Goal: Task Accomplishment & Management: Use online tool/utility

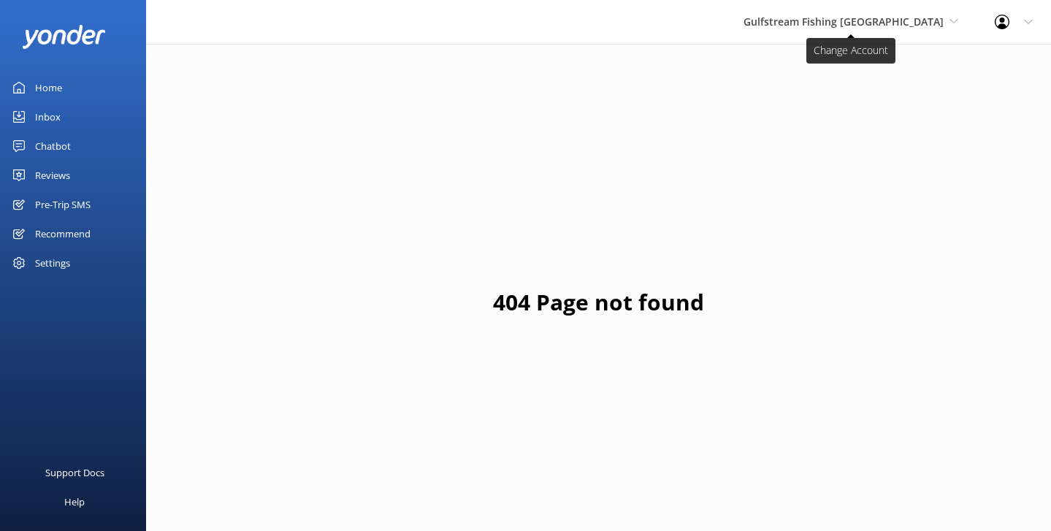
click at [842, 25] on span "Gulfstream Fishing [GEOGRAPHIC_DATA]" at bounding box center [844, 22] width 200 height 14
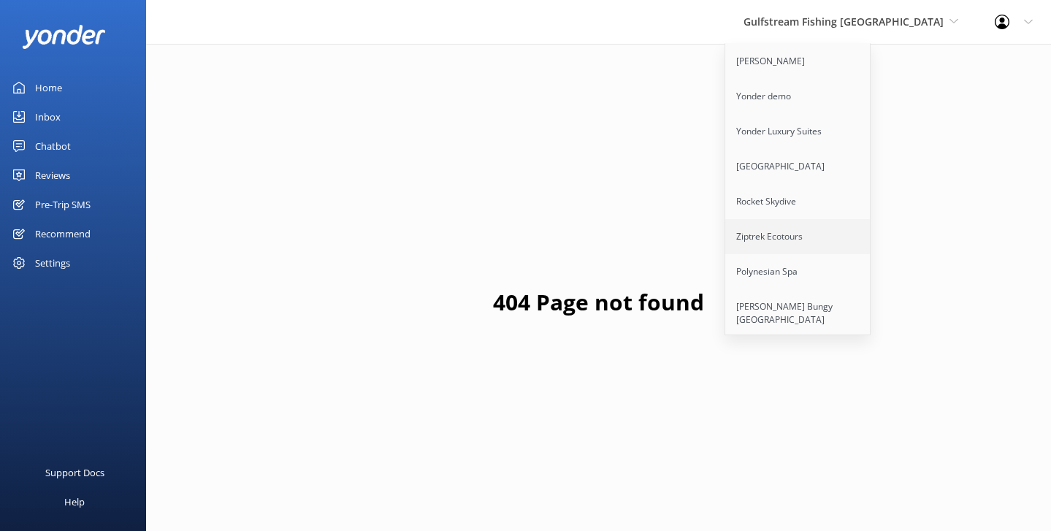
click at [806, 242] on link "Ziptrek Ecotours" at bounding box center [798, 236] width 146 height 35
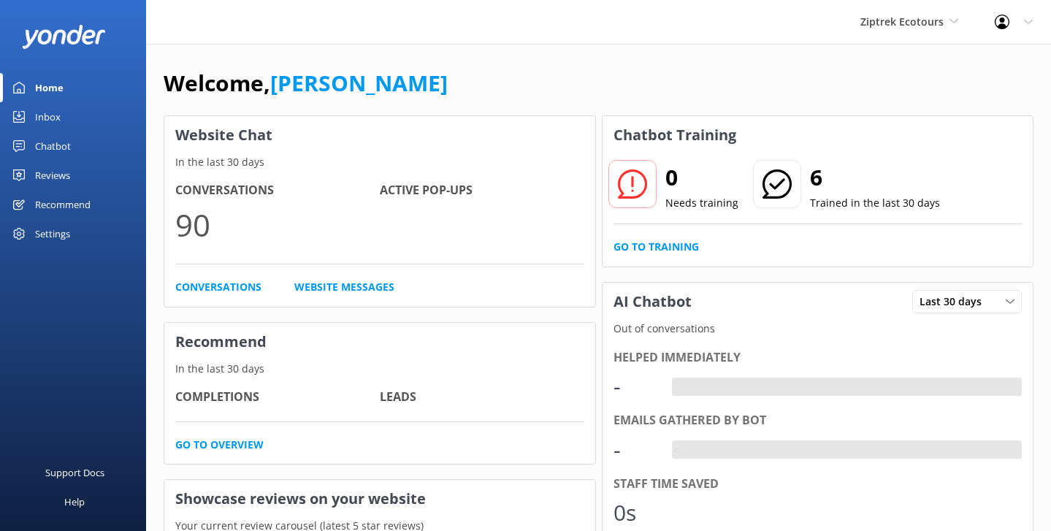
click at [59, 152] on div "Chatbot" at bounding box center [53, 145] width 36 height 29
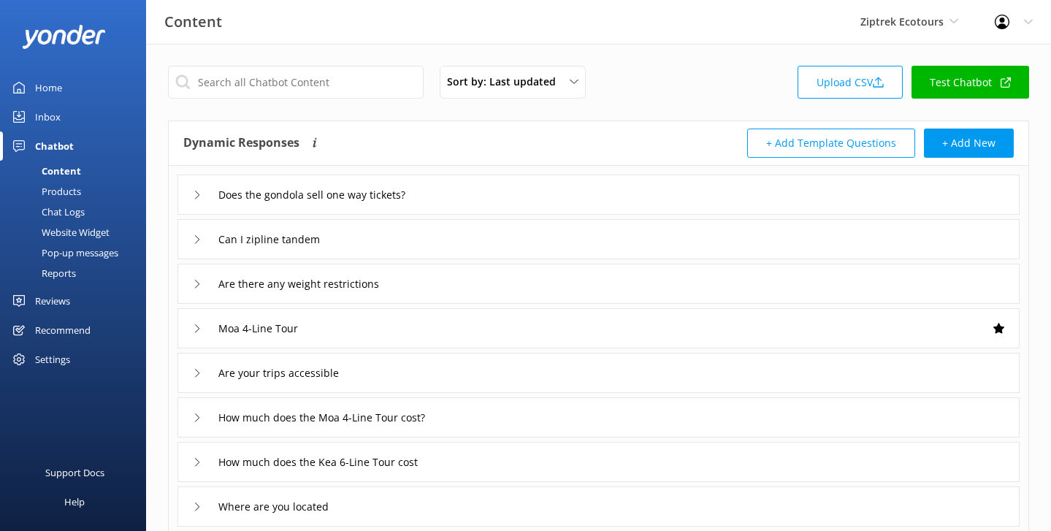
click at [63, 257] on div "Pop-up messages" at bounding box center [64, 253] width 110 height 20
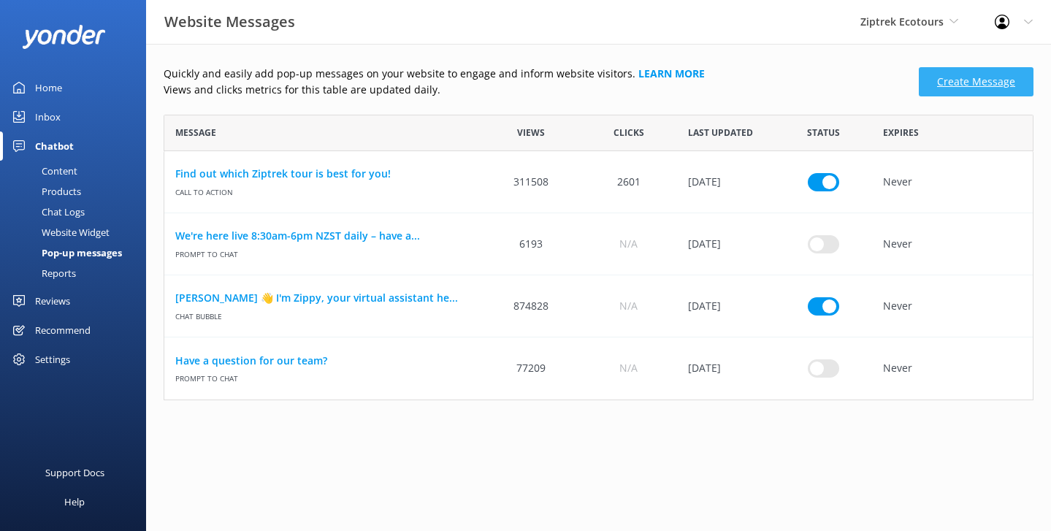
scroll to position [286, 870]
click at [948, 80] on link "Create Message" at bounding box center [976, 81] width 115 height 29
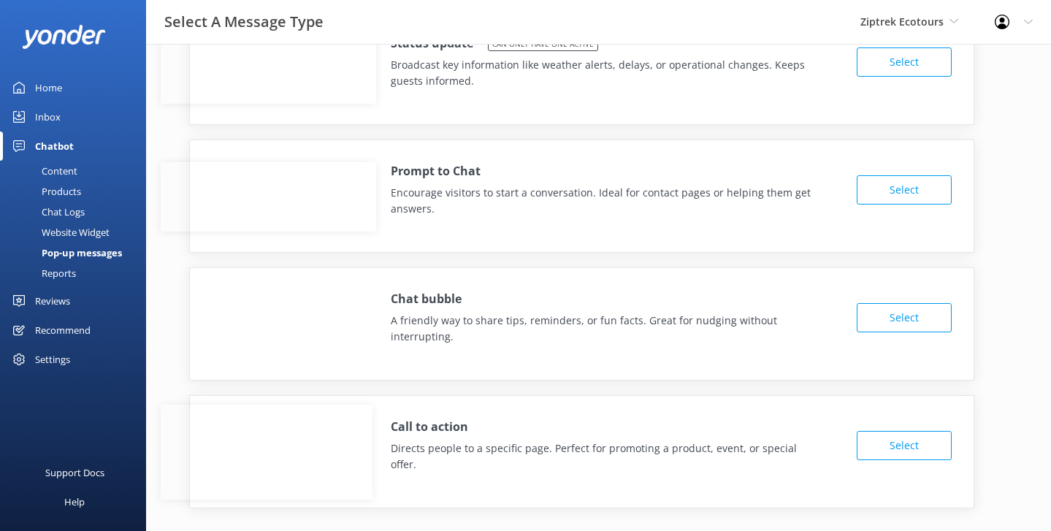
scroll to position [55, 0]
